Goal: Information Seeking & Learning: Understand process/instructions

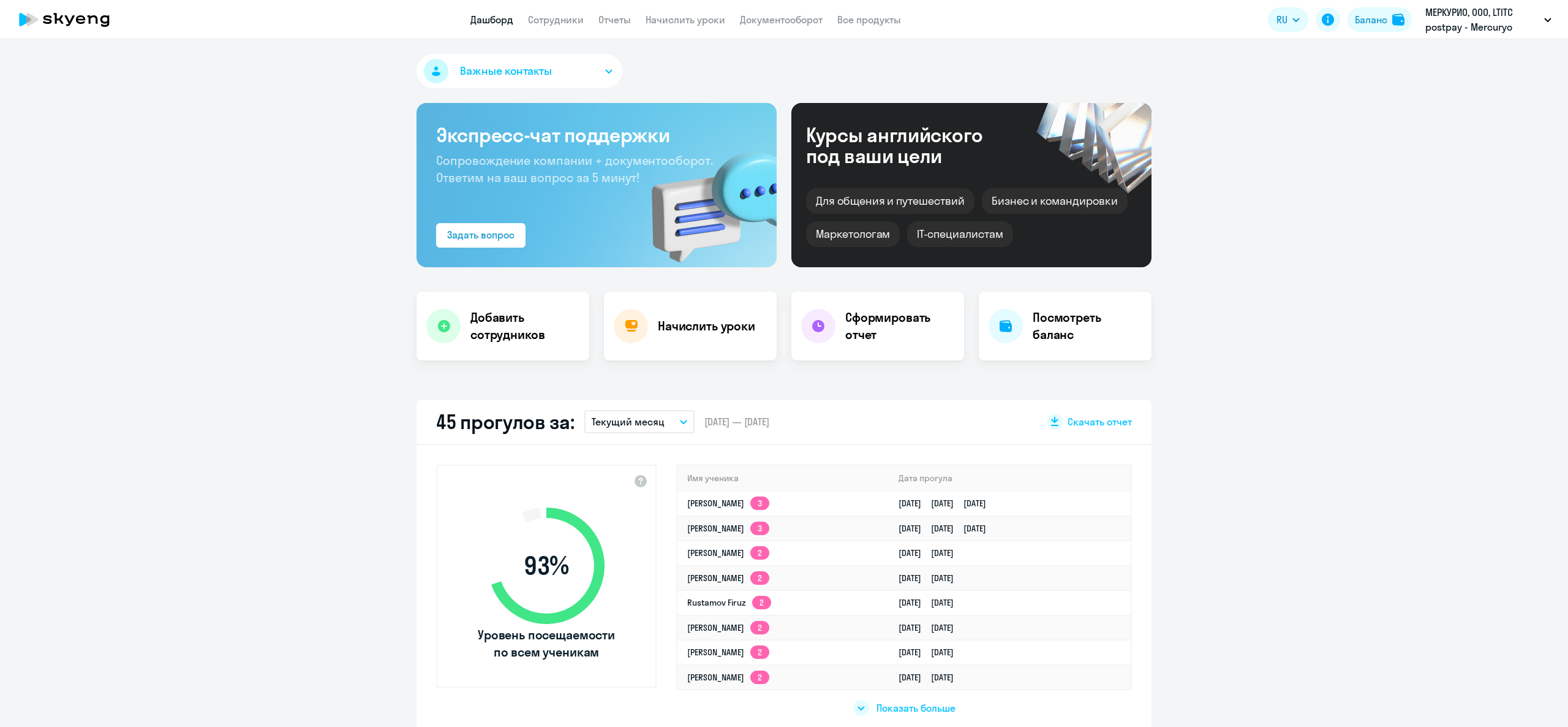
click at [1373, 20] on div "Баланс" at bounding box center [1370, 19] width 32 height 14
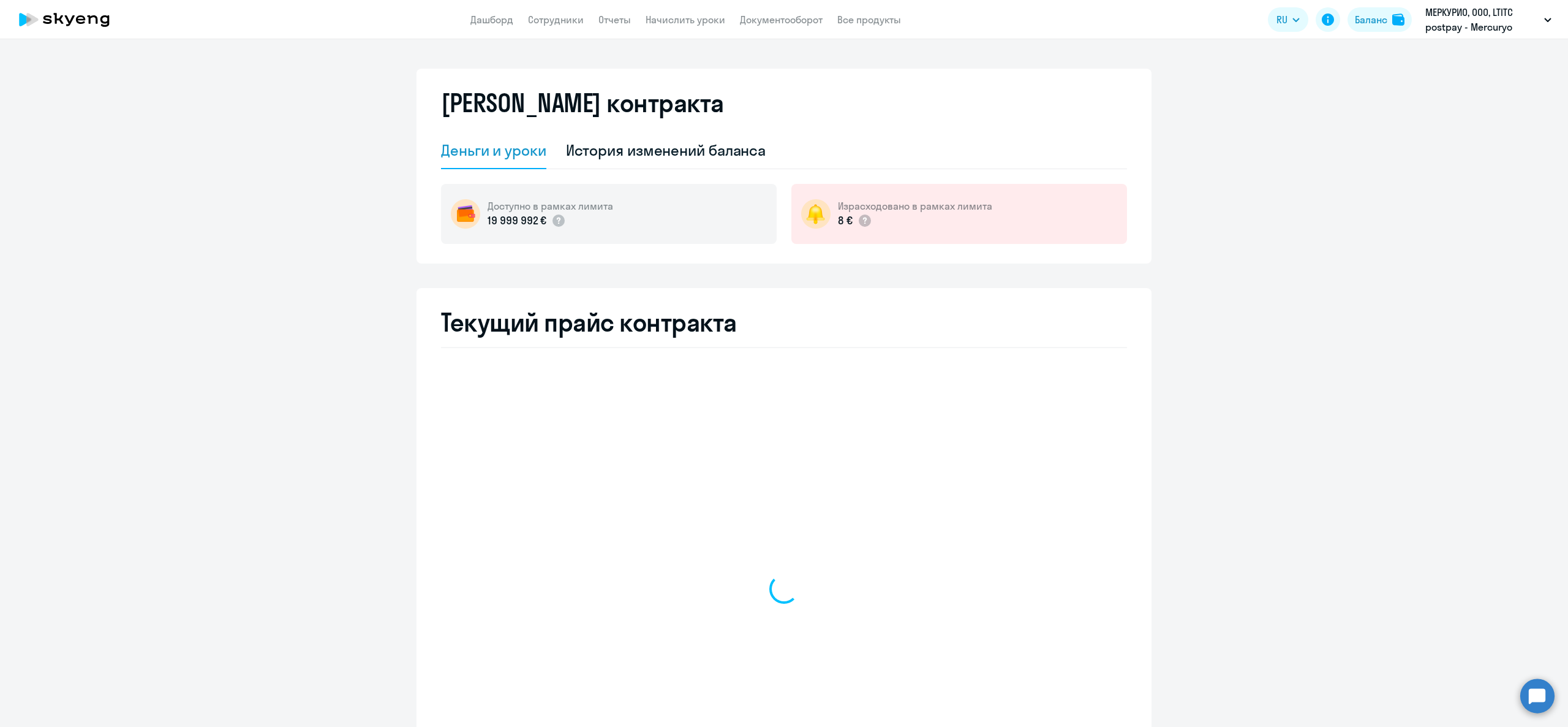
select select "english_adult_not_native_speaker"
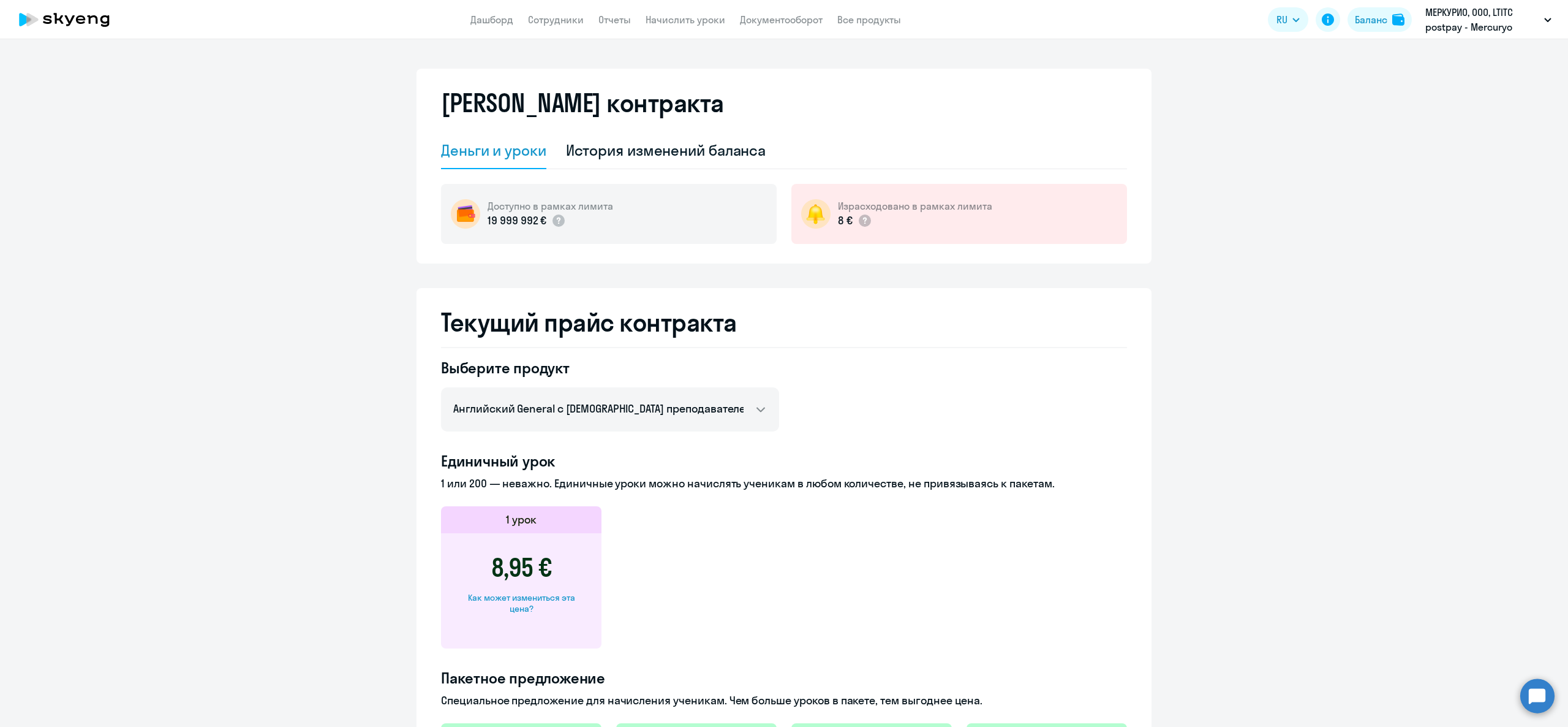
click at [509, 614] on div "8,95 € Как может измениться эта цена?" at bounding box center [521, 590] width 161 height 116
click at [509, 613] on div "Как может измениться эта цена?" at bounding box center [521, 602] width 121 height 22
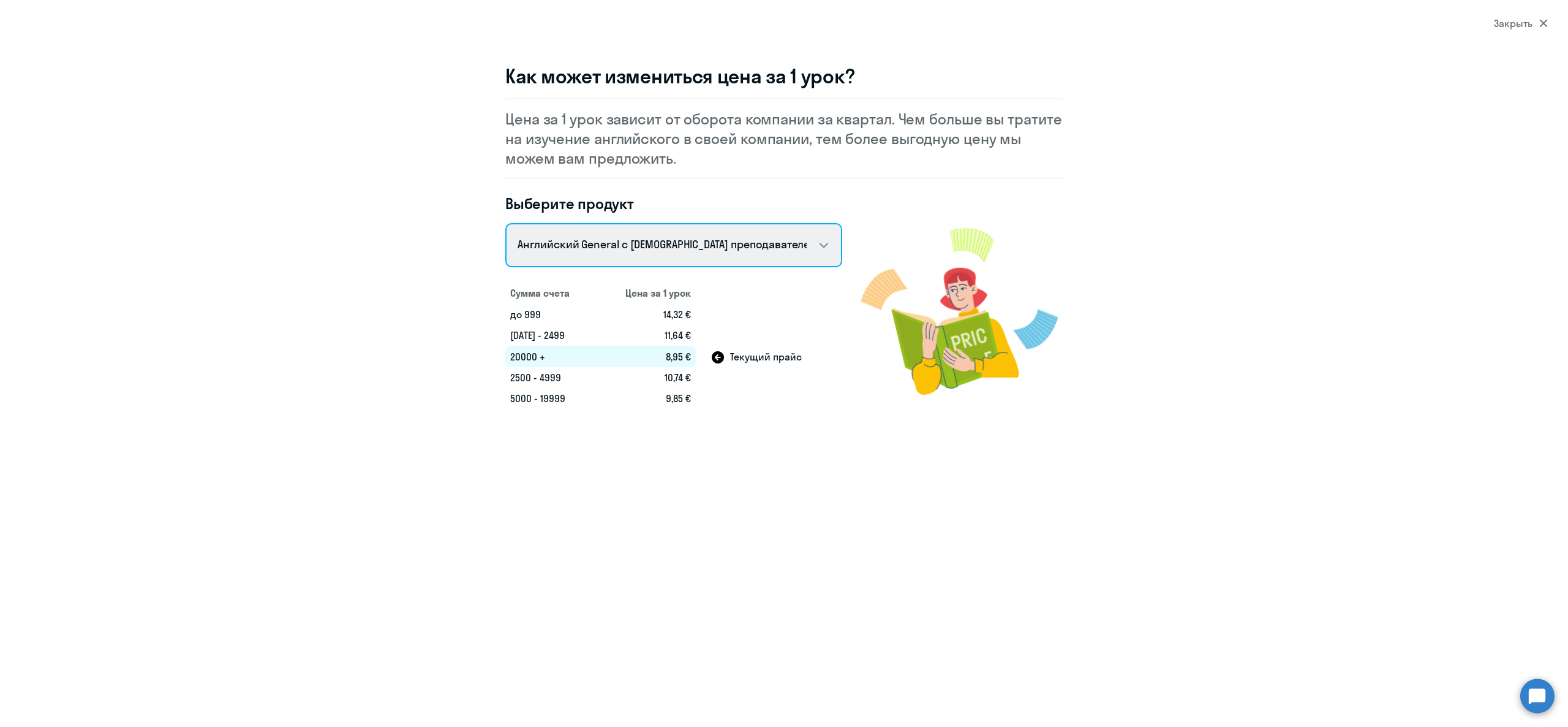
click at [687, 252] on select "Talks 15 минутные разговоры на английском Английский General с [DEMOGRAPHIC_DAT…" at bounding box center [674, 245] width 337 height 44
select select "english_adult_not_native_speaker_premium"
click at [506, 223] on select "Talks 15 минутные разговоры на английском Английский General с [DEMOGRAPHIC_DAT…" at bounding box center [674, 245] width 337 height 44
